Goal: Information Seeking & Learning: Learn about a topic

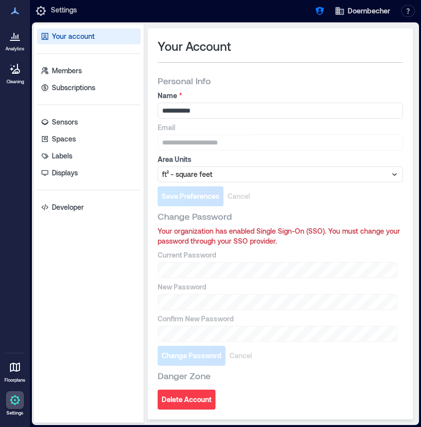
click at [21, 43] on div at bounding box center [15, 36] width 18 height 18
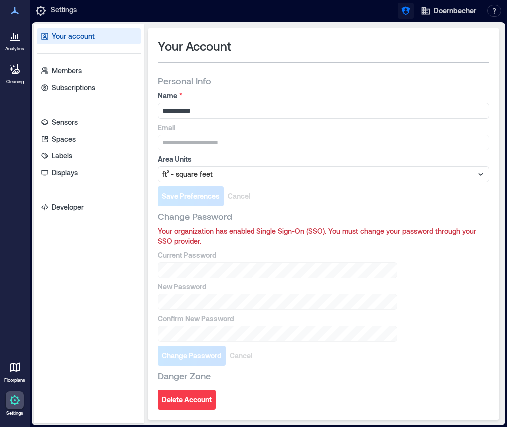
click at [403, 12] on icon "button" at bounding box center [406, 11] width 10 height 10
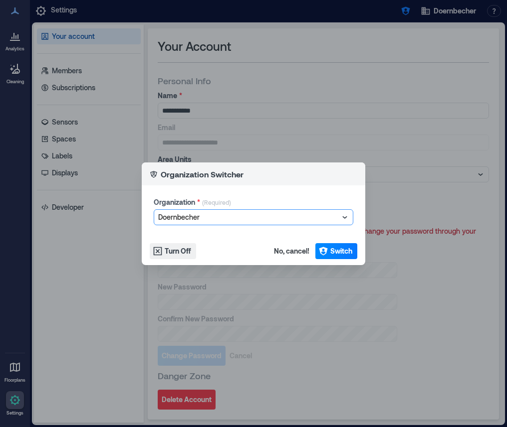
click at [302, 218] on div at bounding box center [248, 217] width 181 height 12
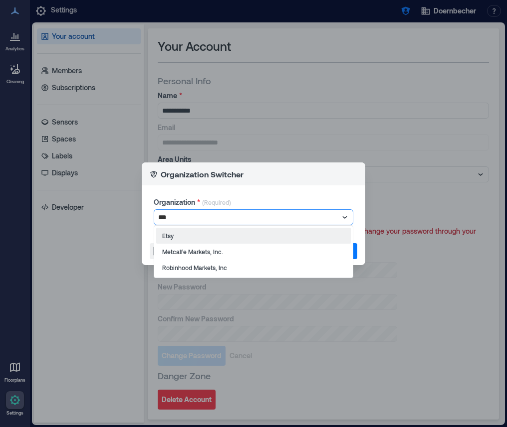
type input "****"
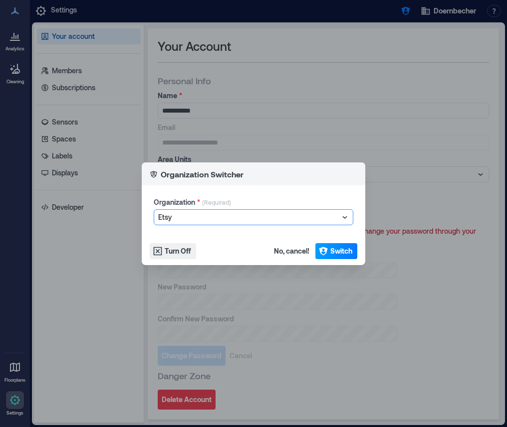
click at [341, 248] on span "Switch" at bounding box center [341, 251] width 22 height 10
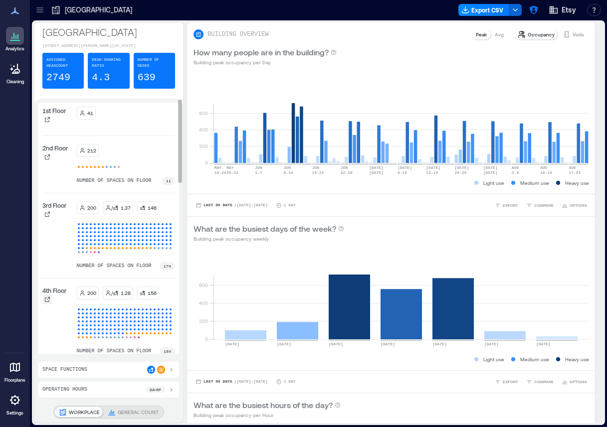
click at [44, 303] on icon at bounding box center [47, 300] width 6 height 6
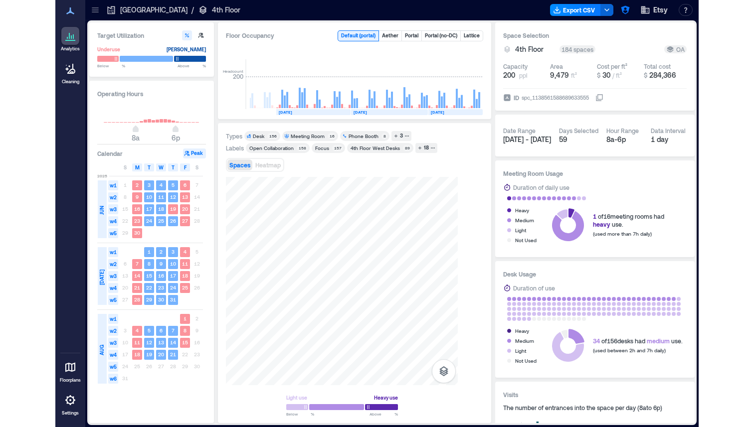
scroll to position [0, 1622]
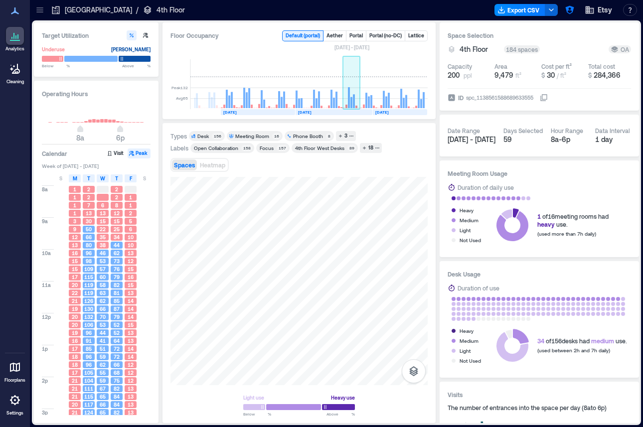
click at [347, 95] on rect at bounding box center [351, 84] width 17 height 50
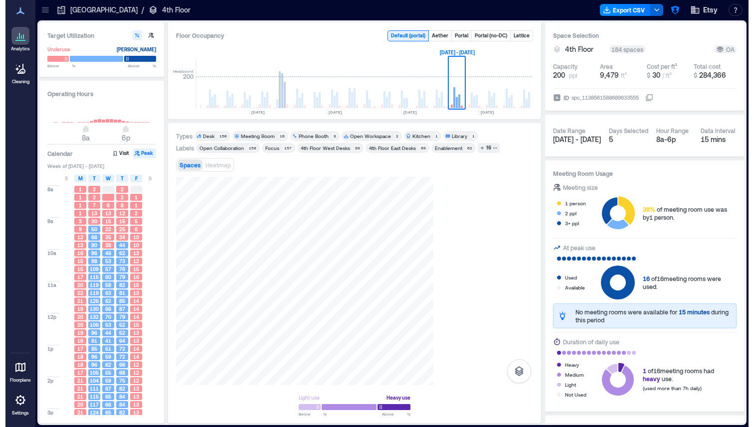
scroll to position [0, 1511]
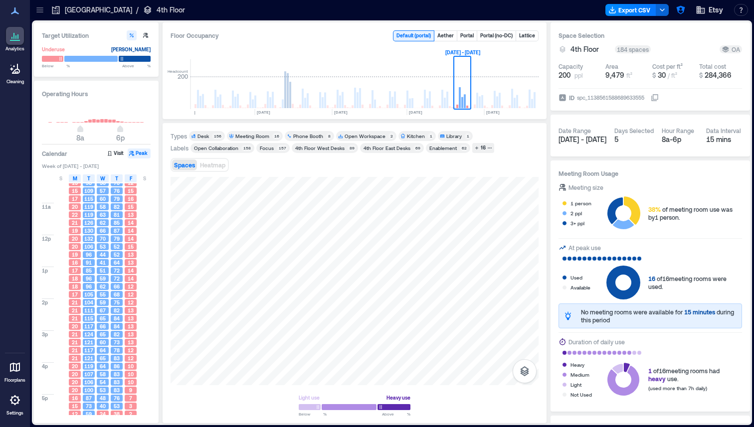
scroll to position [62, 0]
click at [75, 178] on span "M" at bounding box center [75, 179] width 4 height 8
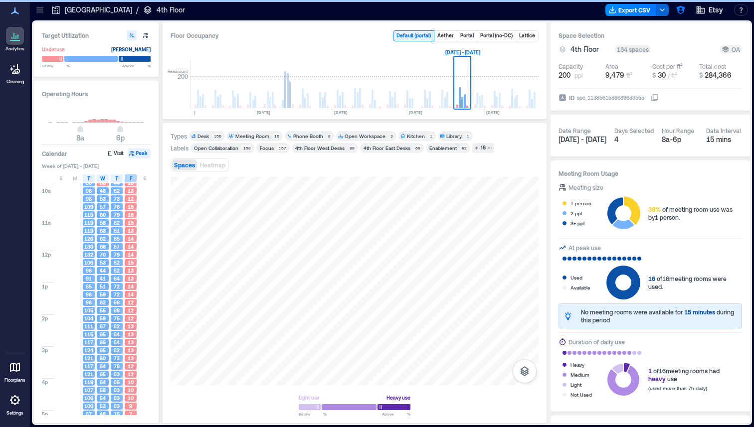
click at [131, 177] on span "F" at bounding box center [131, 179] width 2 height 8
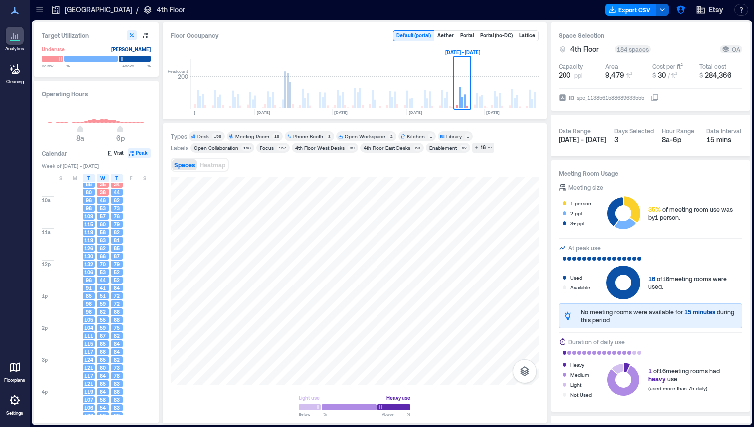
scroll to position [52, 0]
click at [247, 134] on div "Meeting Room" at bounding box center [252, 136] width 34 height 7
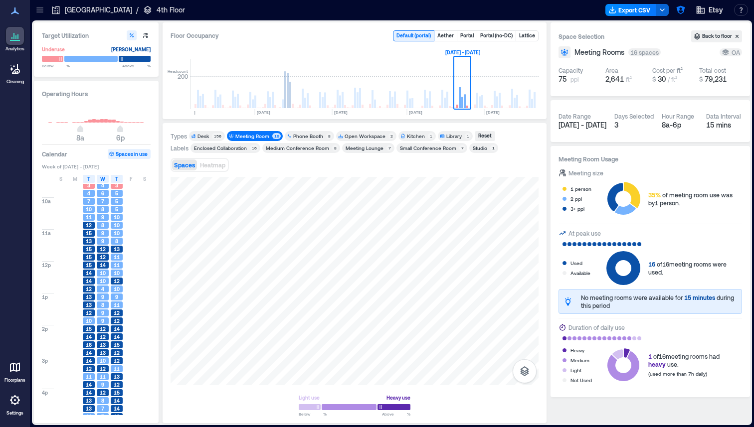
click at [607, 264] on icon at bounding box center [624, 268] width 34 height 34
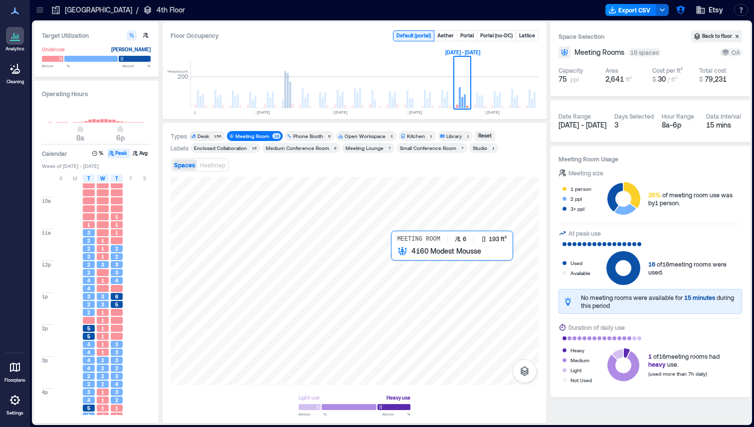
click at [413, 261] on div at bounding box center [355, 281] width 368 height 209
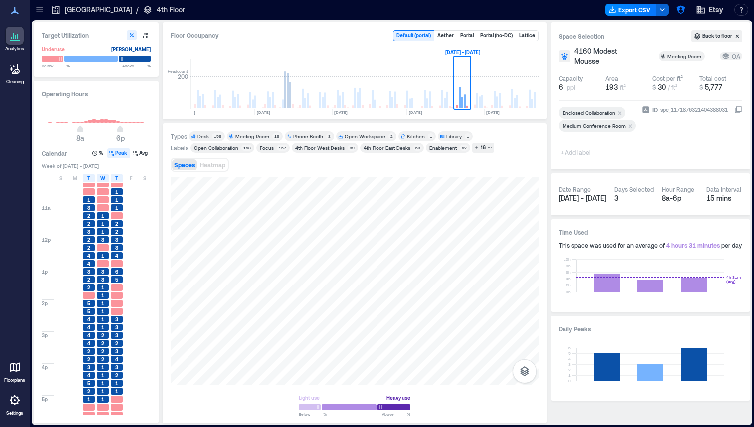
scroll to position [79, 0]
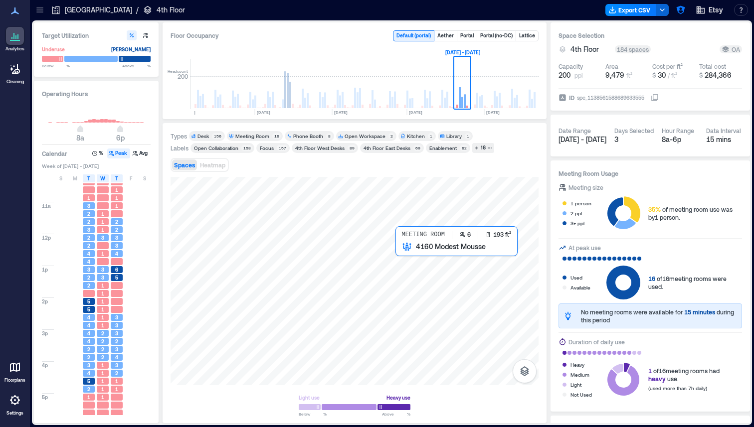
click at [415, 258] on div at bounding box center [355, 281] width 368 height 209
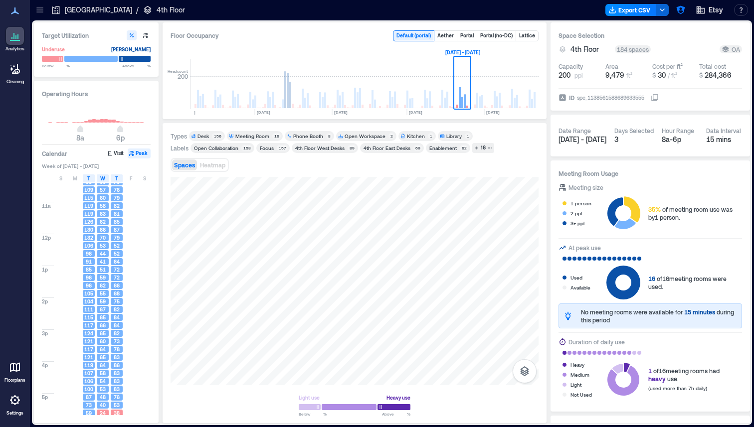
drag, startPoint x: 406, startPoint y: 168, endPoint x: 411, endPoint y: 169, distance: 5.1
click at [411, 169] on div "Spaces Heatmap" at bounding box center [355, 165] width 368 height 20
click at [525, 374] on icon "button" at bounding box center [524, 372] width 9 height 10
click at [526, 311] on button "Sensors" at bounding box center [525, 322] width 24 height 24
click at [524, 319] on icon "button" at bounding box center [525, 319] width 12 height 12
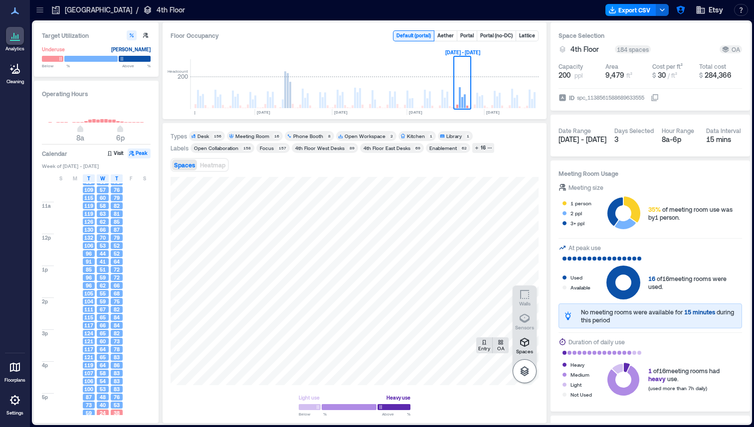
click at [522, 373] on icon "button" at bounding box center [524, 372] width 9 height 10
click at [524, 369] on icon "button" at bounding box center [525, 372] width 12 height 12
click at [528, 324] on icon "button" at bounding box center [525, 319] width 12 height 12
click at [525, 321] on icon "button" at bounding box center [525, 318] width 10 height 9
click at [527, 379] on button "button" at bounding box center [525, 372] width 24 height 24
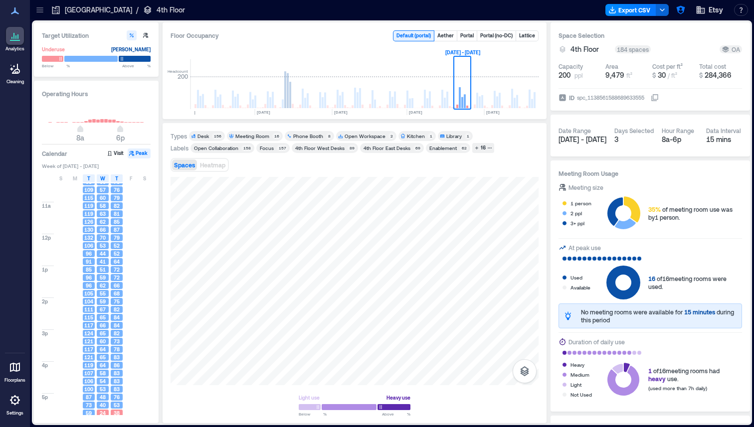
click at [348, 167] on div "Spaces Heatmap" at bounding box center [355, 165] width 368 height 20
click at [214, 135] on div "156" at bounding box center [217, 136] width 11 height 6
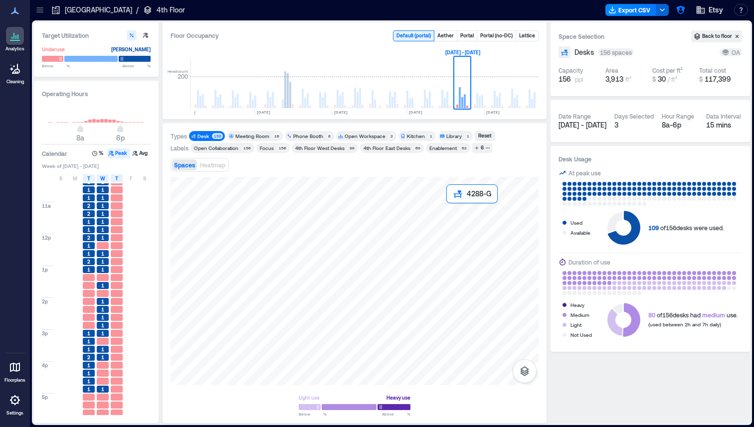
click at [452, 207] on div at bounding box center [355, 281] width 368 height 209
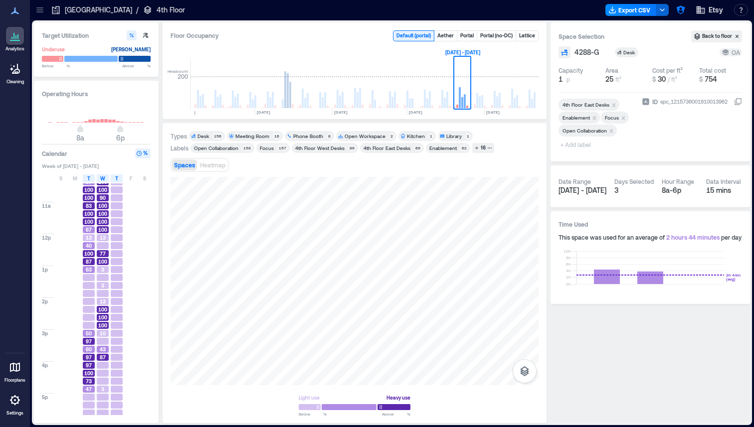
click at [580, 143] on span "+ Add label" at bounding box center [577, 145] width 36 height 14
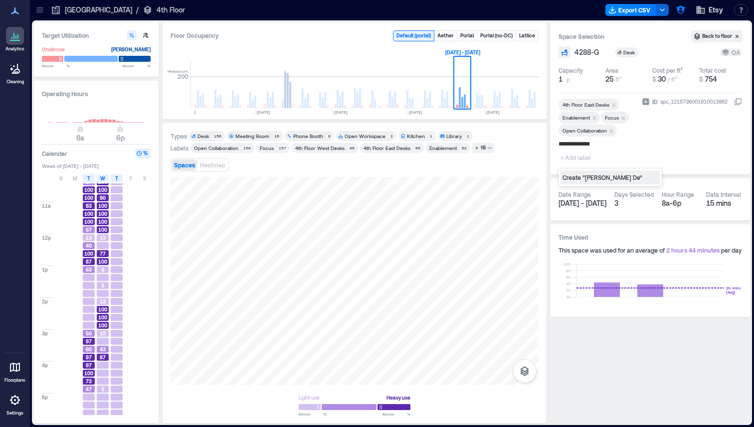
type input "**********"
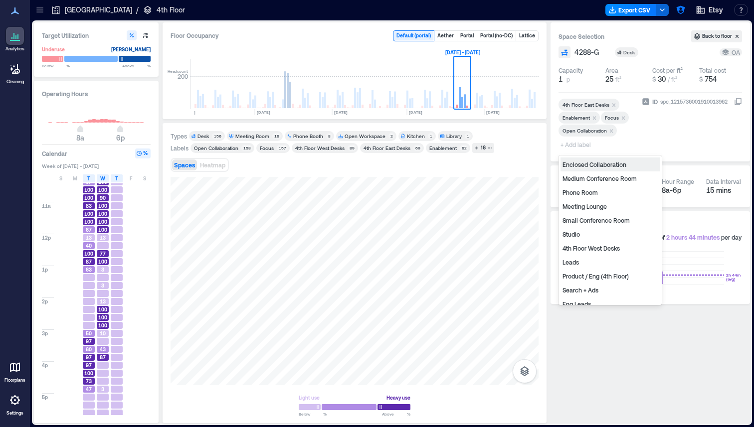
click at [505, 171] on div "Spaces Heatmap" at bounding box center [355, 165] width 368 height 20
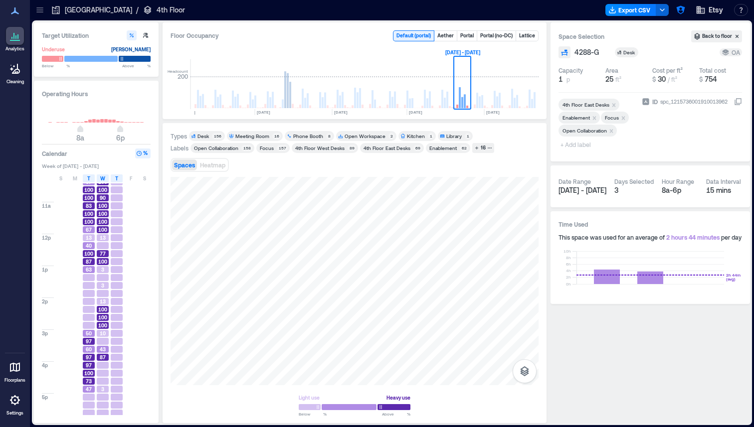
click at [209, 134] on div "Desk" at bounding box center [203, 136] width 11 height 7
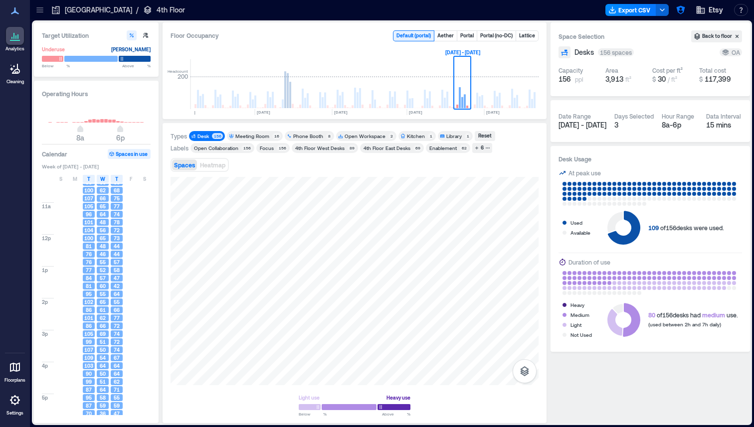
click at [441, 147] on div "Enablement" at bounding box center [442, 148] width 27 height 7
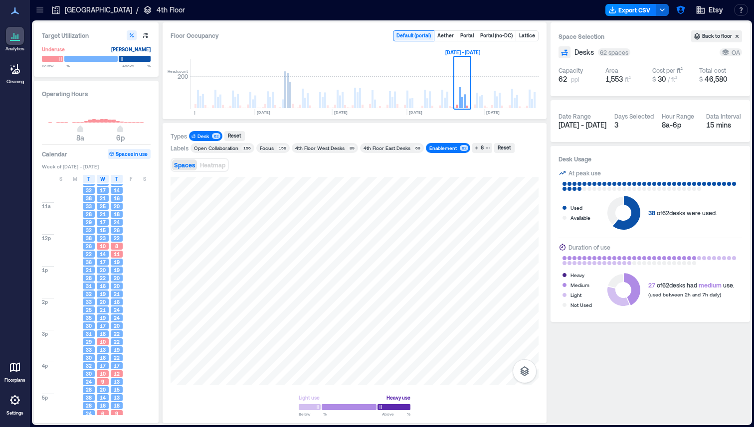
click at [513, 171] on div "Spaces Heatmap" at bounding box center [355, 165] width 368 height 20
click at [491, 170] on div "Spaces Heatmap" at bounding box center [355, 165] width 368 height 20
click at [484, 175] on div "Types Desk 62 Reset Labels Open Collaboration 156 Focus 156 4th Floor West Desk…" at bounding box center [355, 273] width 368 height 284
